Goal: Task Accomplishment & Management: Manage account settings

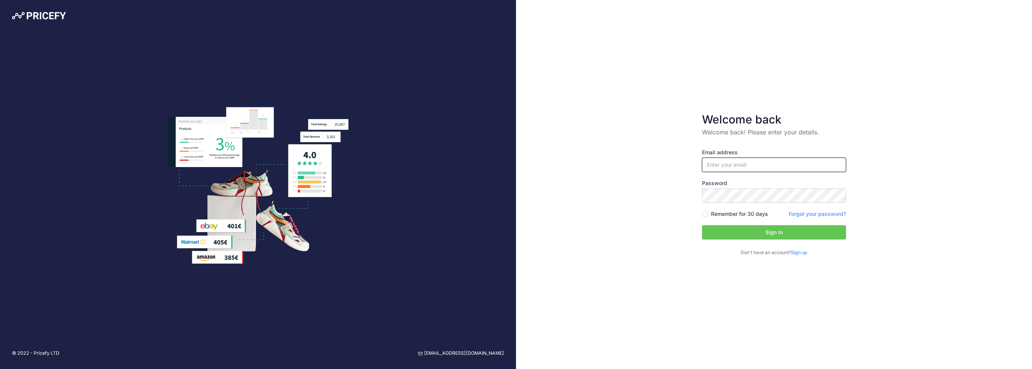
type input "[PERSON_NAME][EMAIL_ADDRESS][DOMAIN_NAME]"
click at [748, 166] on input "[PERSON_NAME][EMAIL_ADDRESS][DOMAIN_NAME]" at bounding box center [774, 165] width 144 height 14
click at [736, 234] on button "Sign in" at bounding box center [774, 232] width 144 height 14
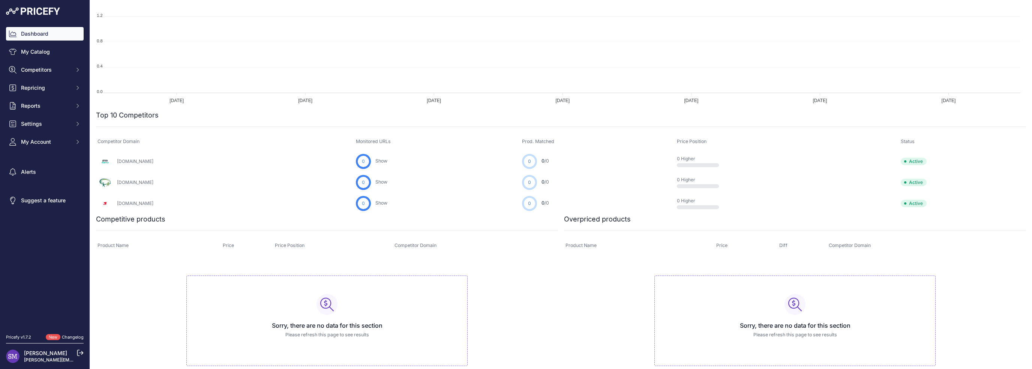
scroll to position [150, 0]
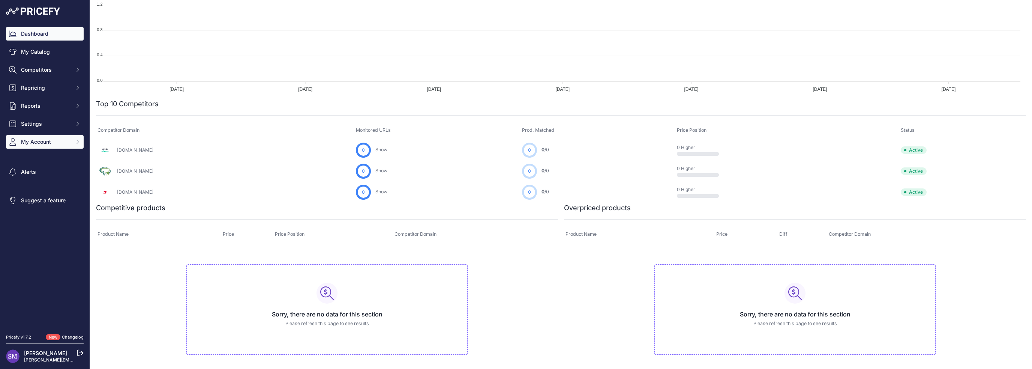
click at [48, 137] on button "My Account" at bounding box center [45, 142] width 78 height 14
click at [51, 152] on link "Profile" at bounding box center [45, 155] width 78 height 13
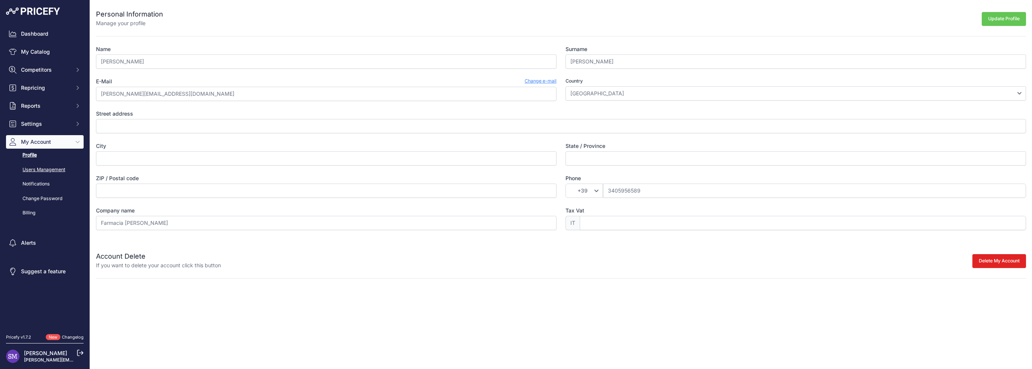
click at [50, 173] on link "Users Management" at bounding box center [45, 169] width 78 height 13
